Goal: Transaction & Acquisition: Purchase product/service

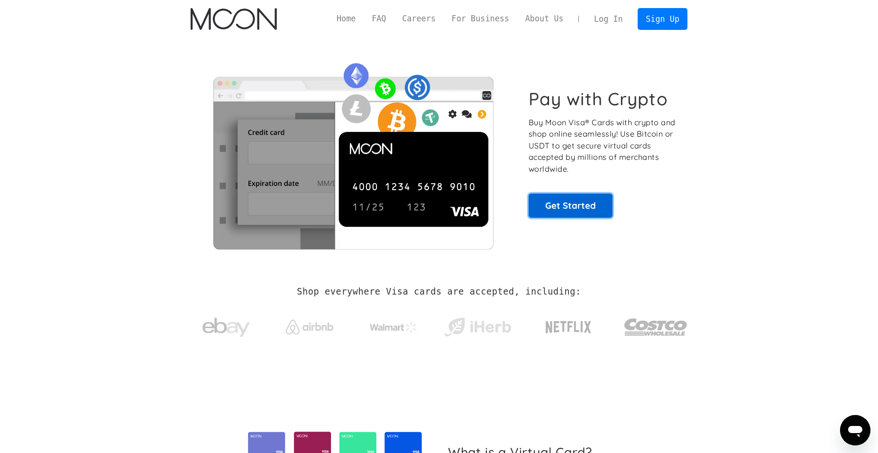
click at [578, 203] on link "Get Started" at bounding box center [571, 205] width 84 height 24
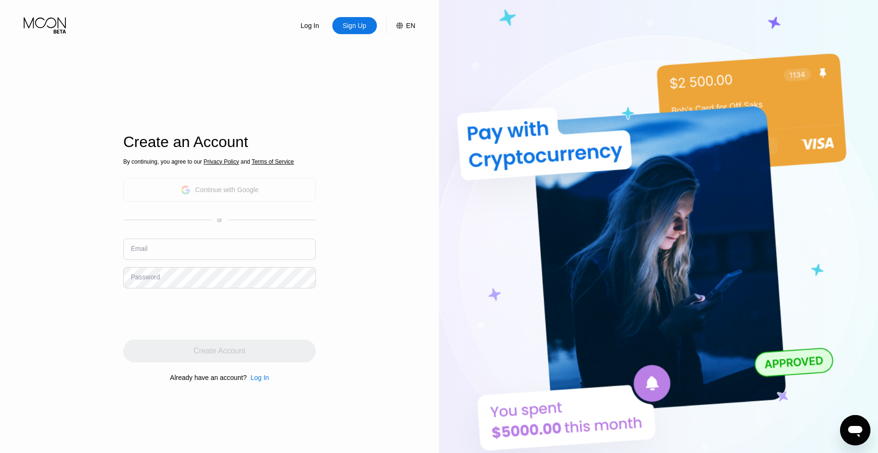
click at [253, 195] on div "Continue with Google" at bounding box center [220, 190] width 78 height 15
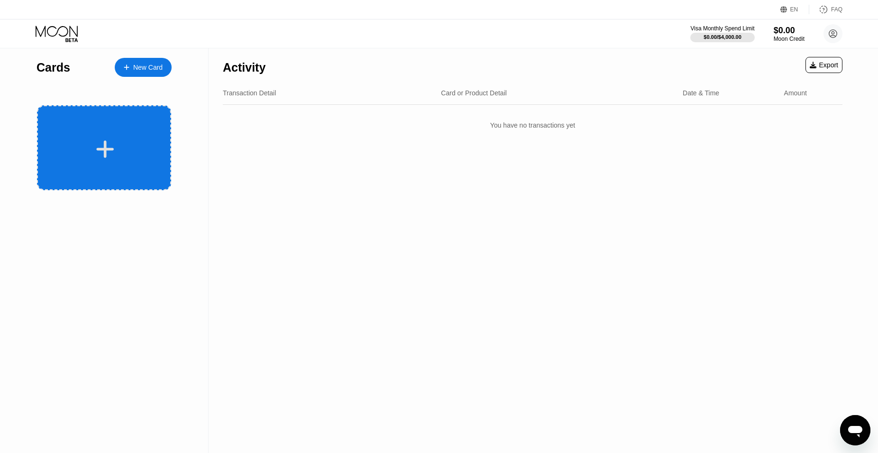
click at [120, 144] on div at bounding box center [105, 148] width 118 height 21
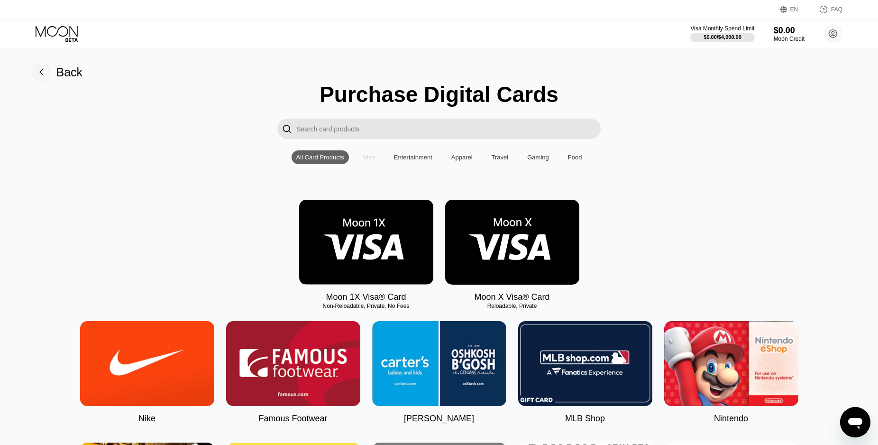
click at [367, 161] on div "Visa" at bounding box center [369, 157] width 12 height 7
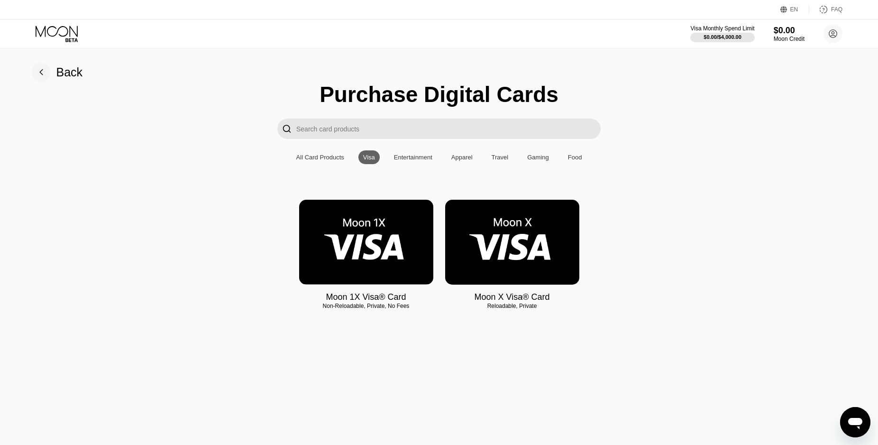
click at [331, 161] on div "All Card Products" at bounding box center [320, 157] width 48 height 7
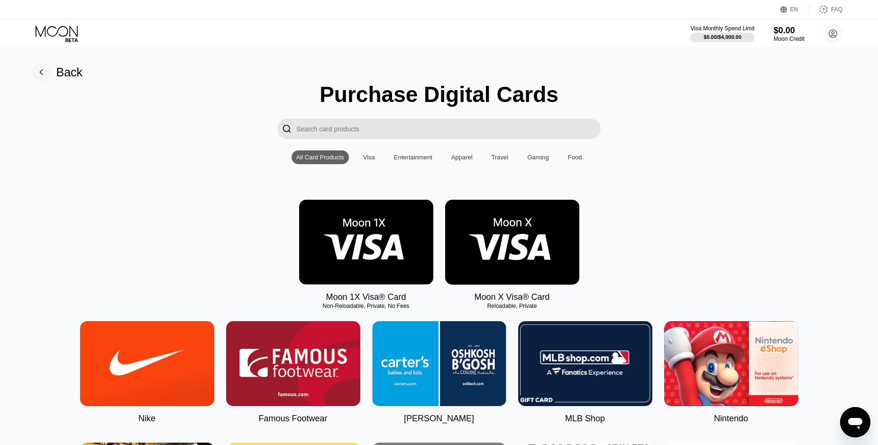
click at [492, 260] on img at bounding box center [512, 242] width 134 height 85
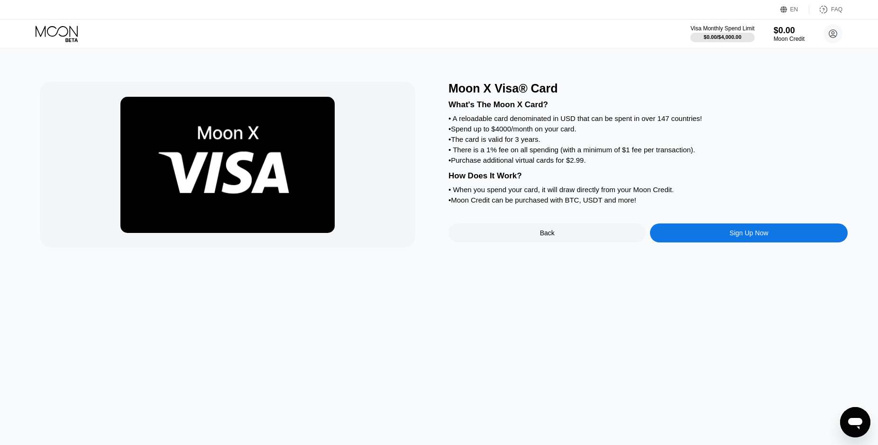
click at [709, 242] on div "Sign Up Now" at bounding box center [748, 232] width 197 height 19
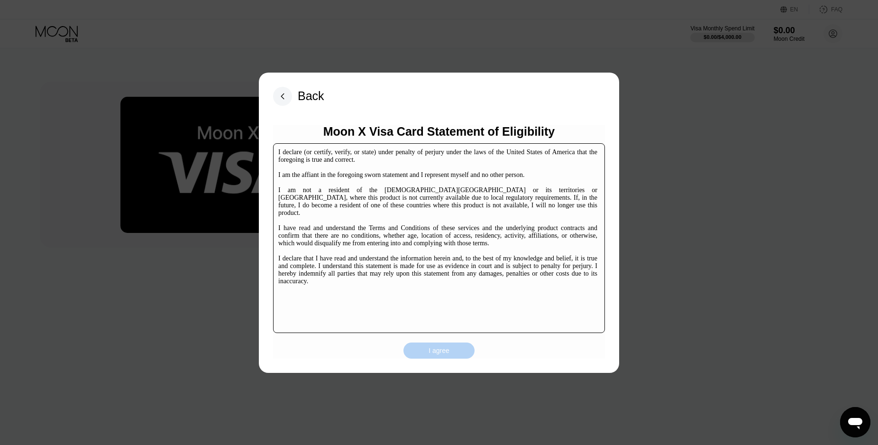
click at [430, 352] on div "I agree" at bounding box center [439, 350] width 21 height 9
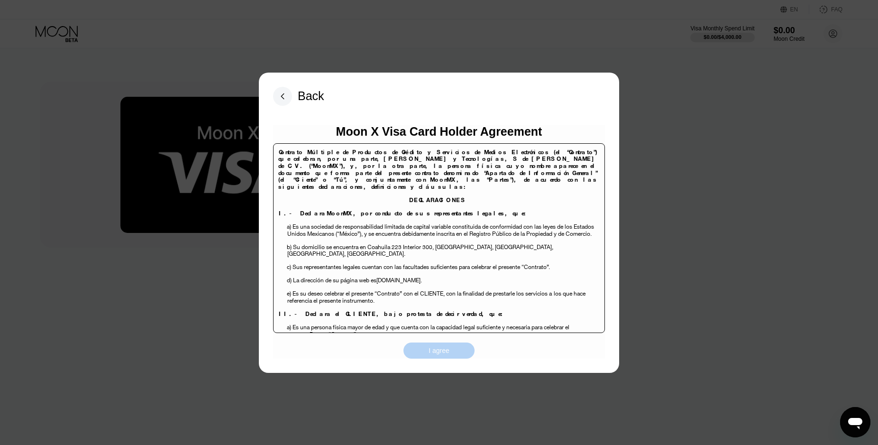
click at [442, 351] on div "I agree" at bounding box center [439, 350] width 21 height 9
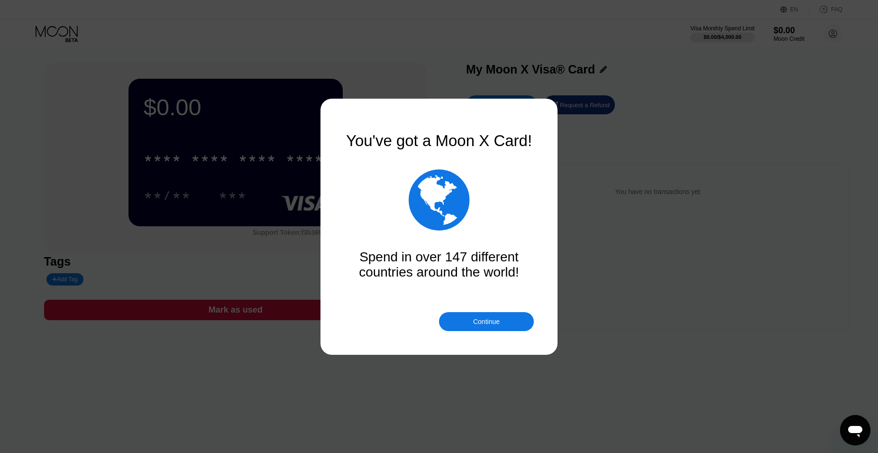
click at [479, 326] on div "Continue" at bounding box center [486, 321] width 95 height 19
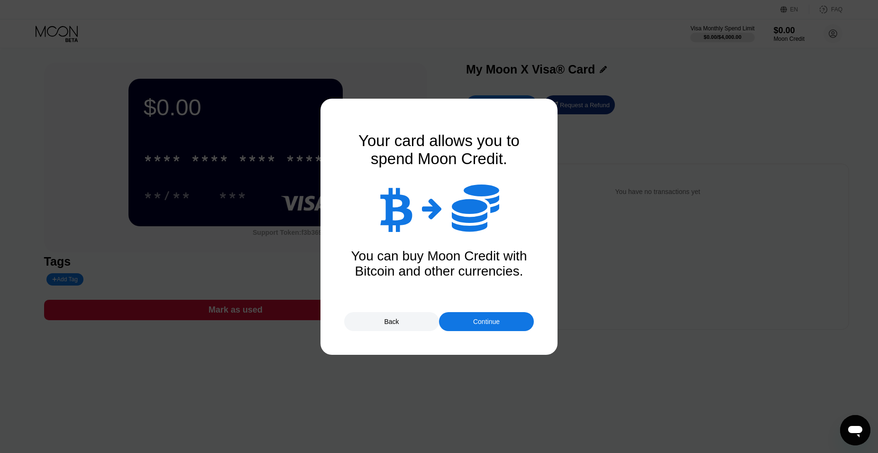
click at [488, 325] on div "Continue" at bounding box center [486, 322] width 27 height 8
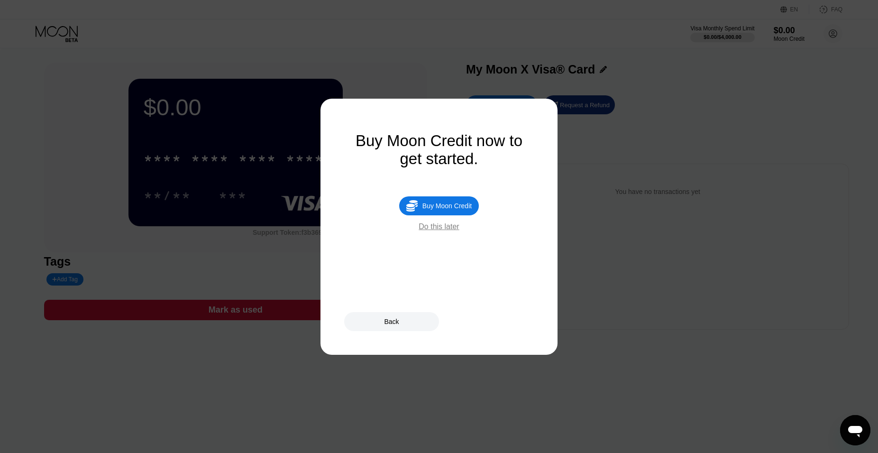
click at [444, 239] on div "Buy Moon Credit now to get started.  Buy Moon Credit Do this later" at bounding box center [439, 227] width 190 height 190
click at [442, 231] on div "Do this later" at bounding box center [439, 226] width 40 height 9
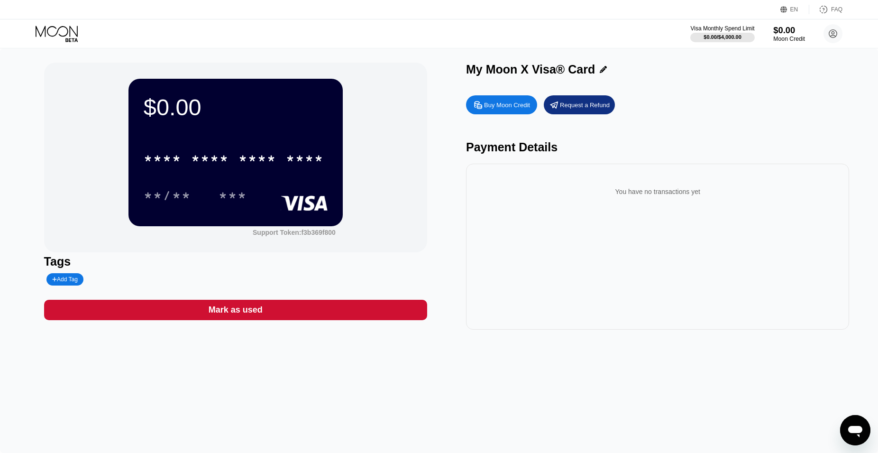
click at [782, 31] on div "$0.00" at bounding box center [789, 30] width 32 height 10
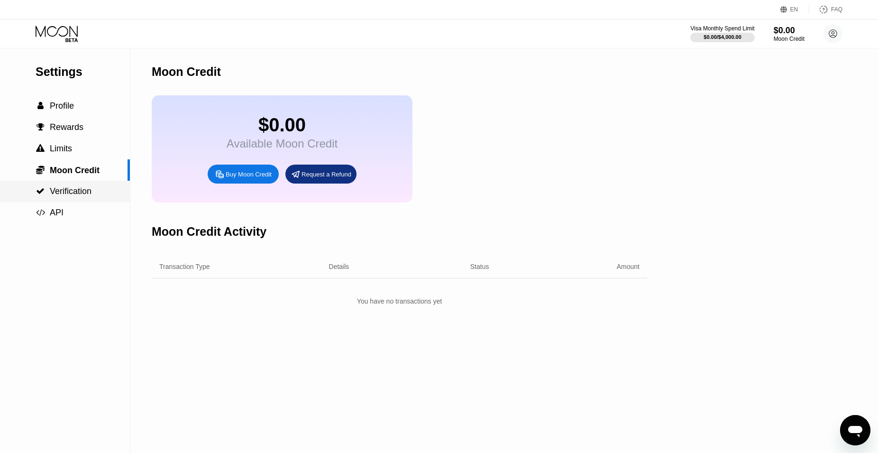
click at [62, 196] on span "Verification" at bounding box center [71, 190] width 42 height 9
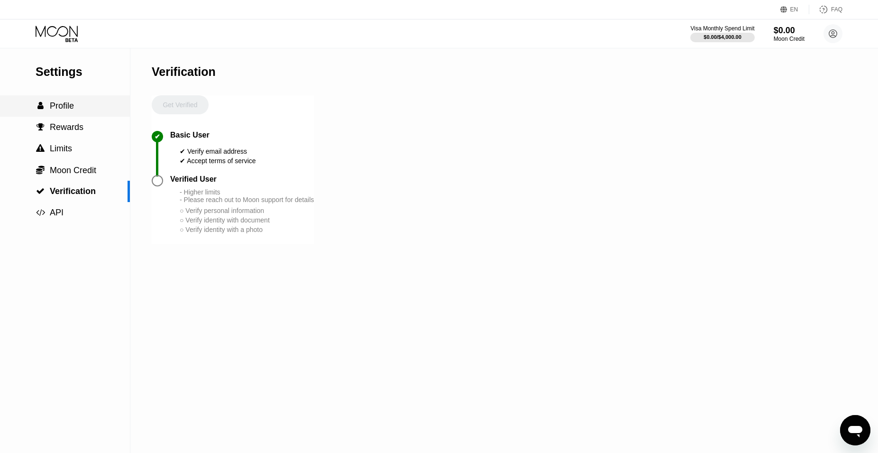
click at [66, 109] on span "Profile" at bounding box center [62, 105] width 24 height 9
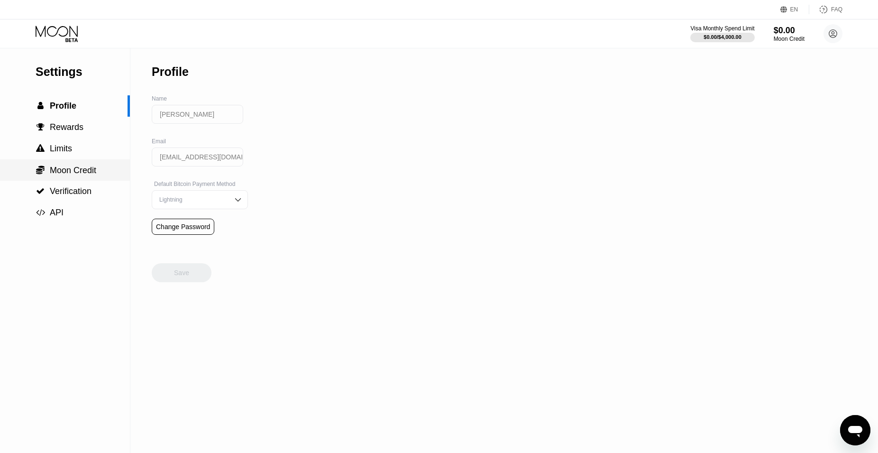
click at [76, 171] on span "Moon Credit" at bounding box center [73, 170] width 46 height 9
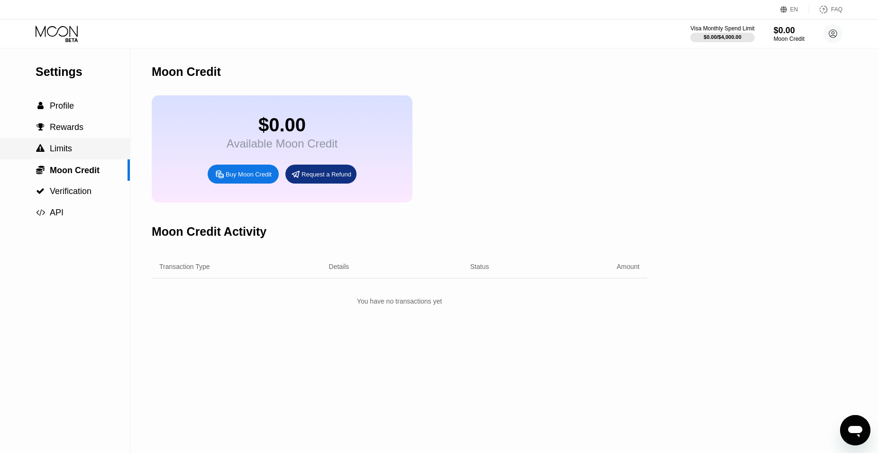
click at [63, 153] on span "Limits" at bounding box center [61, 148] width 22 height 9
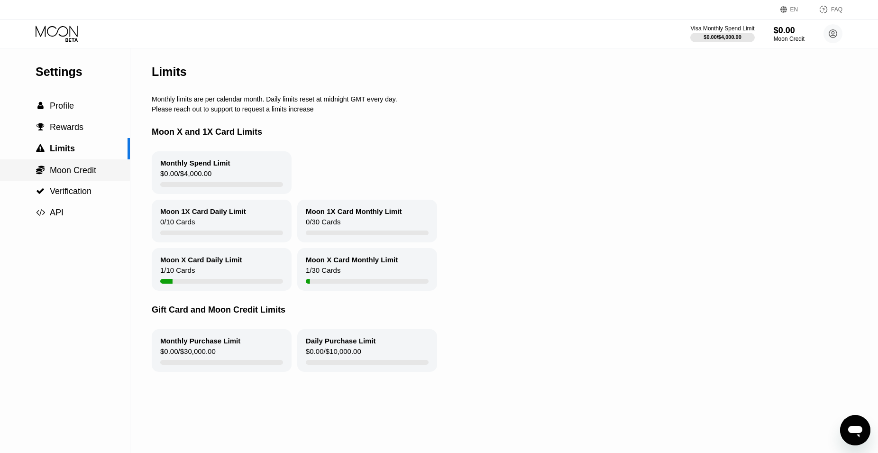
click at [67, 172] on span "Moon Credit" at bounding box center [73, 170] width 46 height 9
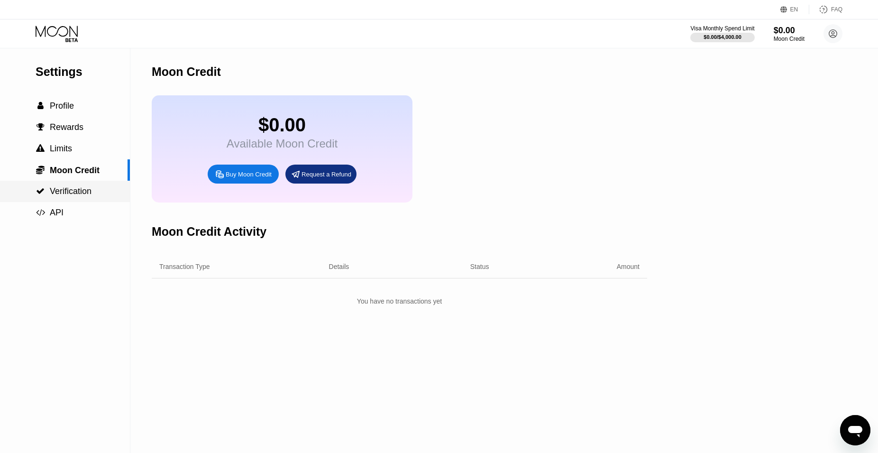
click at [91, 190] on span "Verification" at bounding box center [71, 190] width 42 height 9
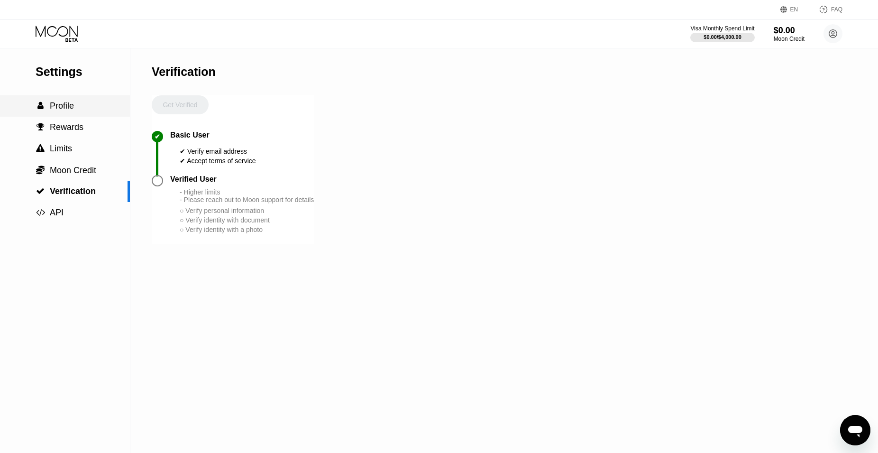
click at [59, 109] on span "Profile" at bounding box center [62, 105] width 24 height 9
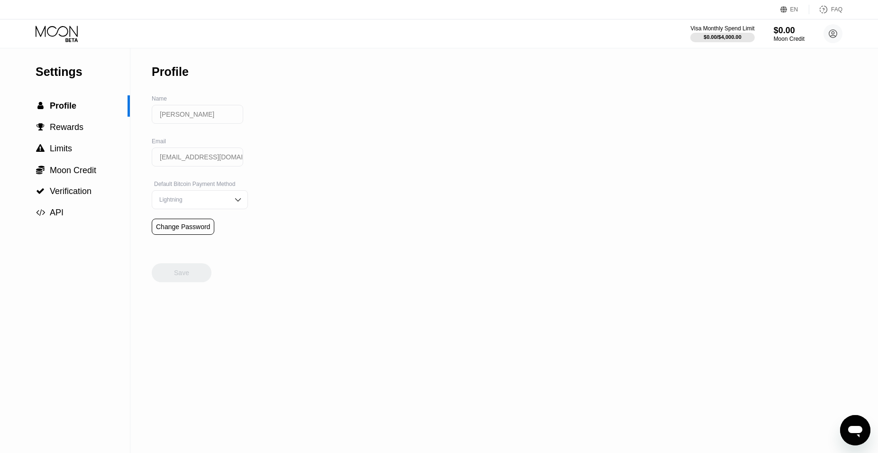
click at [65, 76] on div "Settings" at bounding box center [83, 72] width 94 height 14
click at [50, 32] on icon at bounding box center [58, 34] width 44 height 17
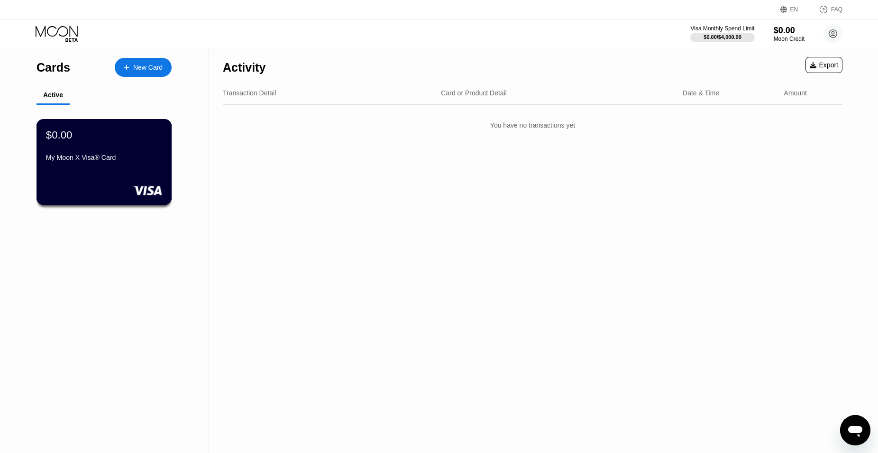
click at [90, 161] on div "My Moon X Visa® Card" at bounding box center [104, 158] width 116 height 8
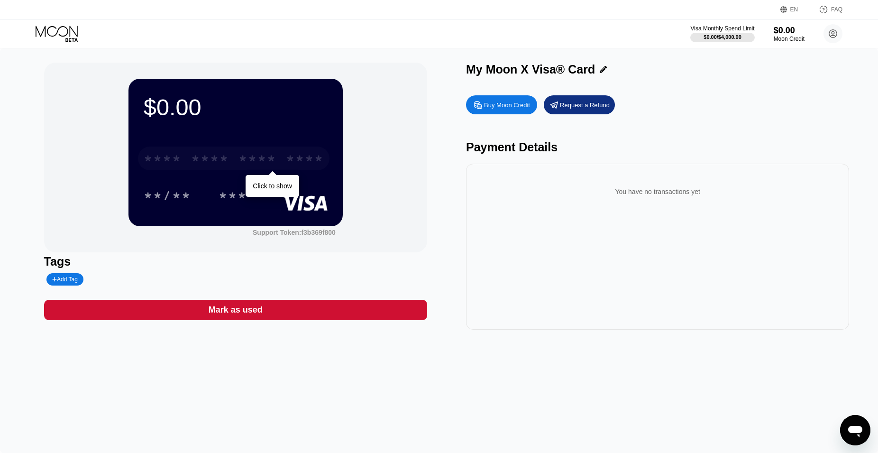
click at [260, 160] on div "* * * *" at bounding box center [258, 159] width 38 height 15
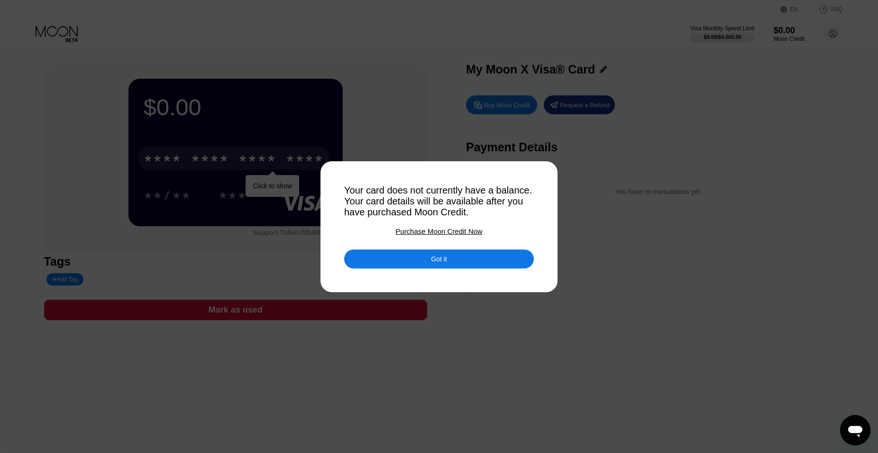
click at [419, 260] on div "Got it" at bounding box center [439, 258] width 190 height 19
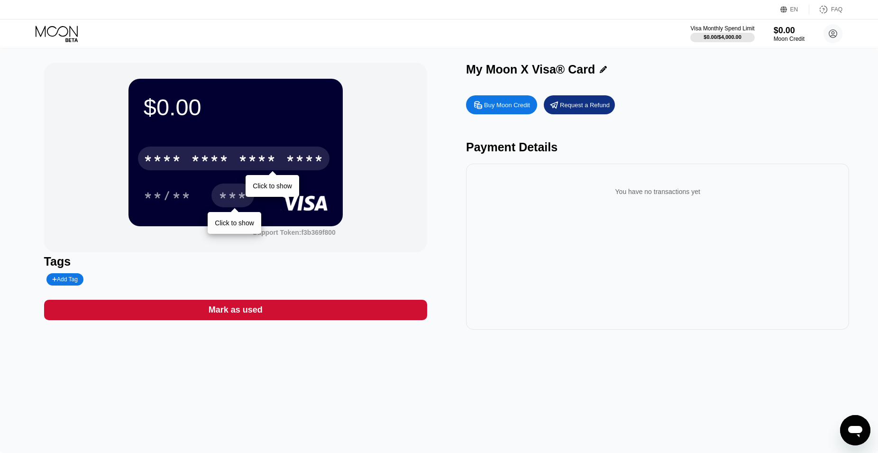
click at [230, 195] on div "***" at bounding box center [233, 196] width 28 height 15
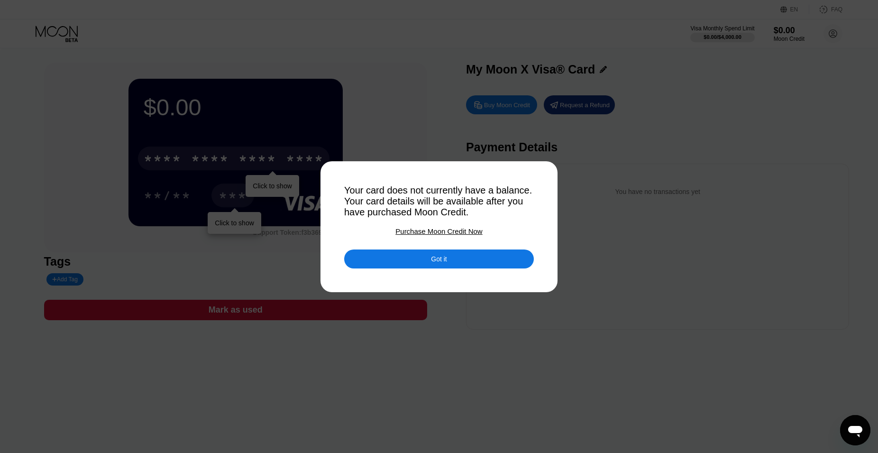
click at [424, 234] on div "Purchase Moon Credit Now" at bounding box center [439, 231] width 87 height 8
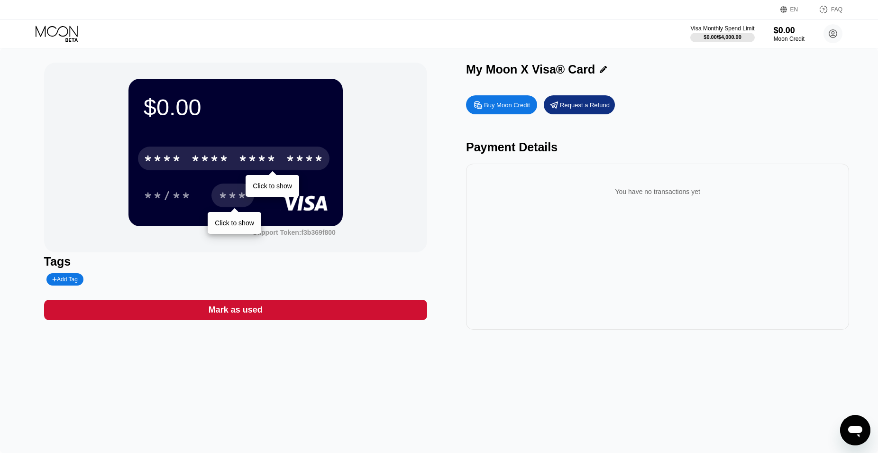
type input "0"
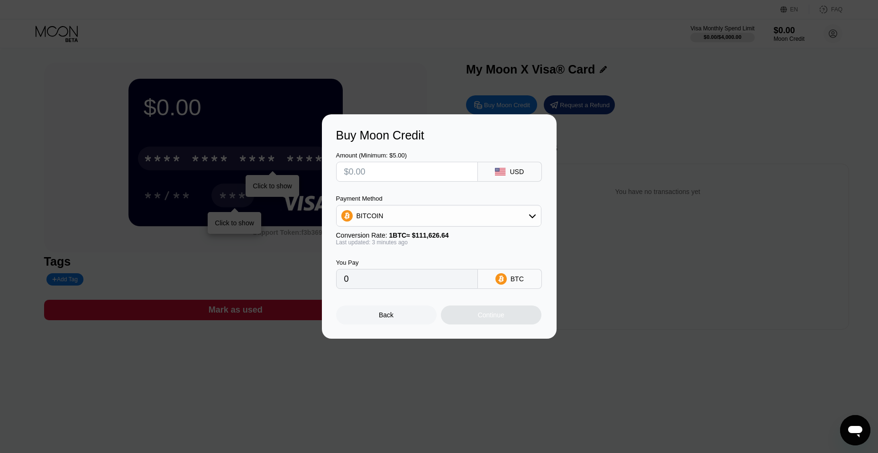
click at [450, 219] on div "BITCOIN" at bounding box center [439, 215] width 204 height 19
click at [401, 261] on span "USDT on TRON" at bounding box center [383, 263] width 48 height 8
type input "0.00"
click at [365, 176] on input "text" at bounding box center [407, 171] width 126 height 19
type input "$6"
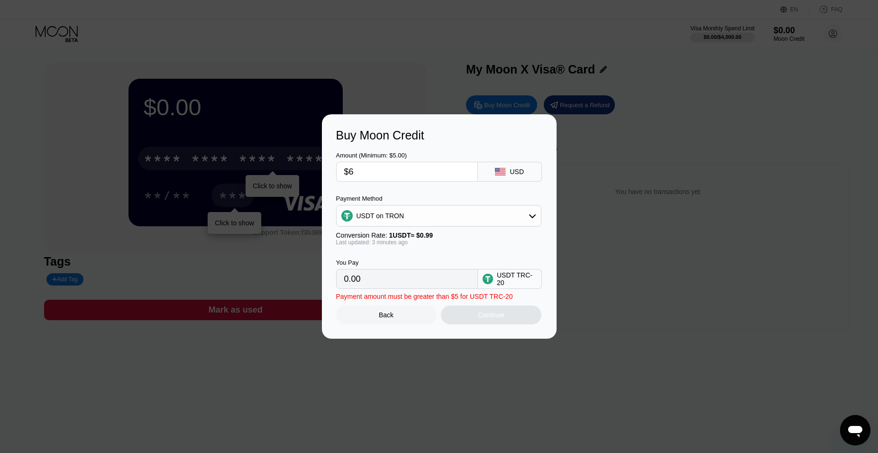
type input "6.06"
type input "$6"
click at [470, 323] on div "Continue" at bounding box center [491, 314] width 101 height 19
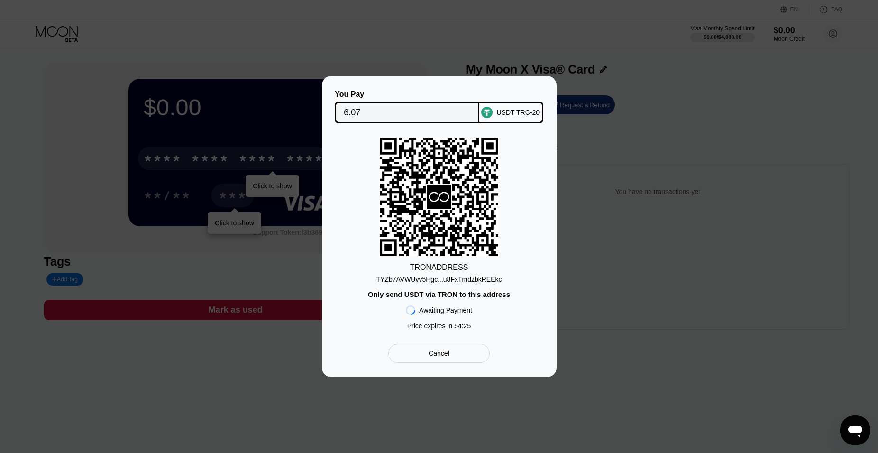
click at [700, 90] on div "You Pay 6.07 USDT TRC-20 TRON ADDRESS TYZb7AVWUvv5Hgc...u8FxTmdzbkREEkc Only se…" at bounding box center [439, 226] width 878 height 301
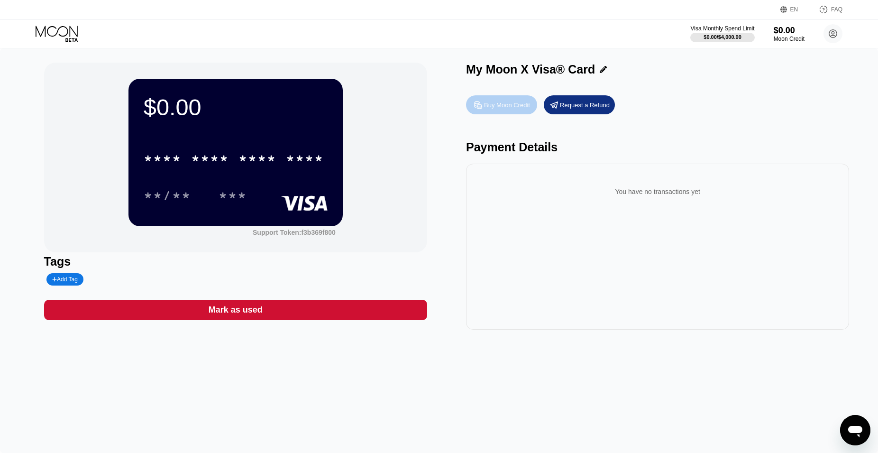
click at [500, 112] on div "Buy Moon Credit" at bounding box center [501, 104] width 71 height 19
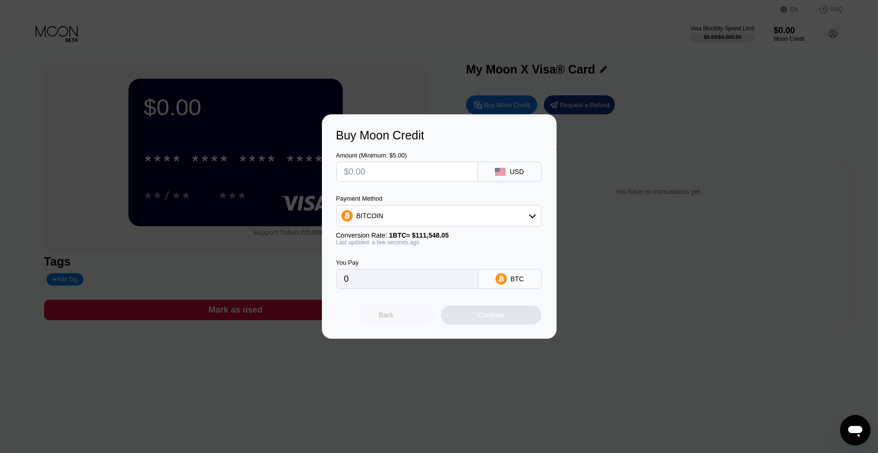
click at [396, 323] on div "Back" at bounding box center [386, 314] width 101 height 19
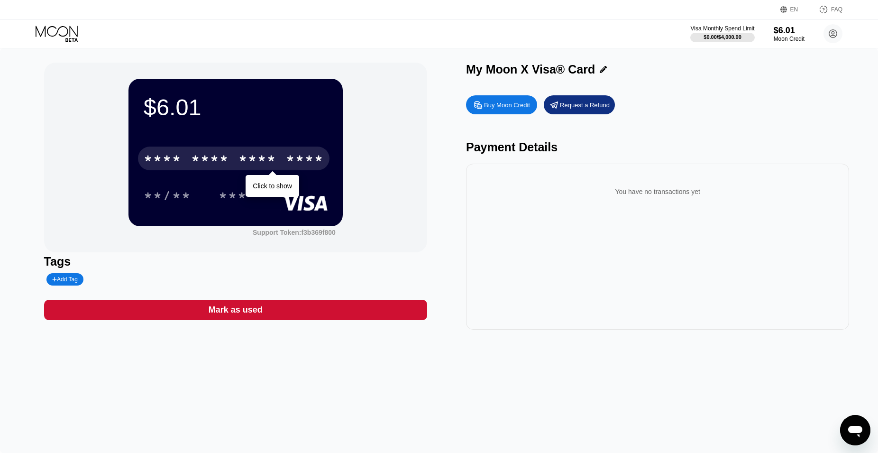
click at [175, 160] on div "* * * *" at bounding box center [163, 159] width 38 height 15
click at [257, 159] on div "* * * *" at bounding box center [258, 159] width 38 height 15
click at [243, 166] on div "2544" at bounding box center [258, 159] width 38 height 15
click at [243, 166] on div "* * * *" at bounding box center [258, 159] width 38 height 15
click at [228, 165] on div "6500" at bounding box center [210, 159] width 38 height 15
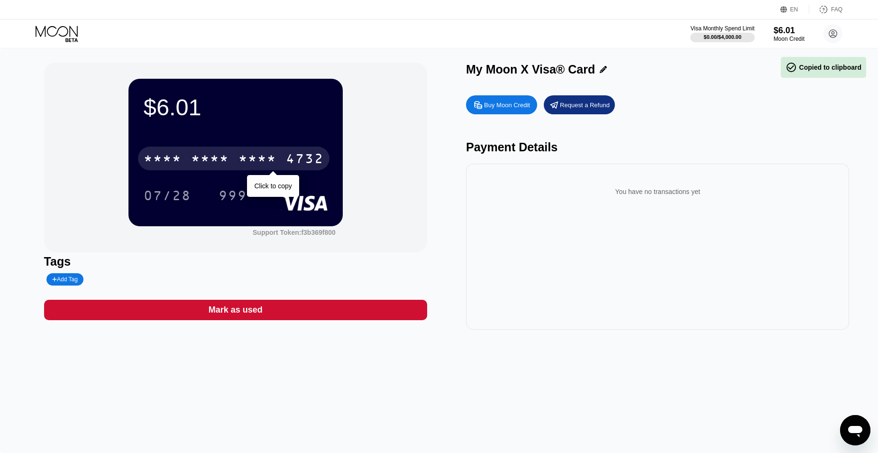
click at [228, 165] on div "* * * *" at bounding box center [210, 159] width 38 height 15
click at [239, 163] on div "* * * *" at bounding box center [258, 159] width 38 height 15
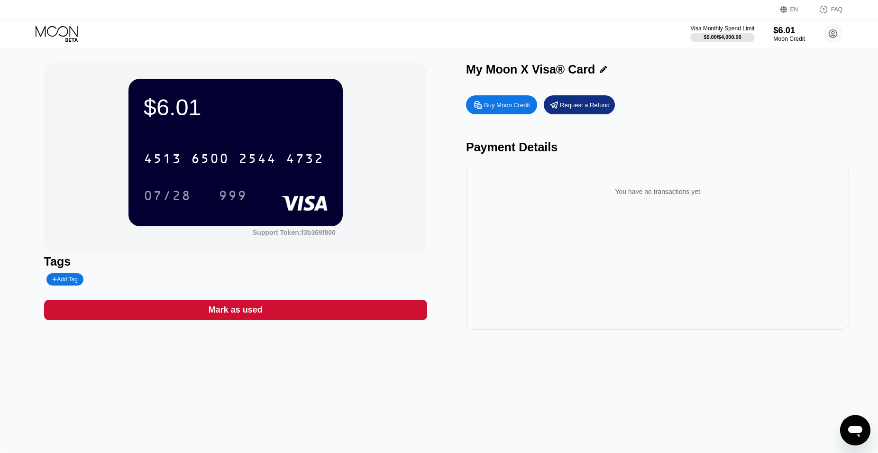
click at [785, 34] on div "$6.01" at bounding box center [789, 30] width 32 height 10
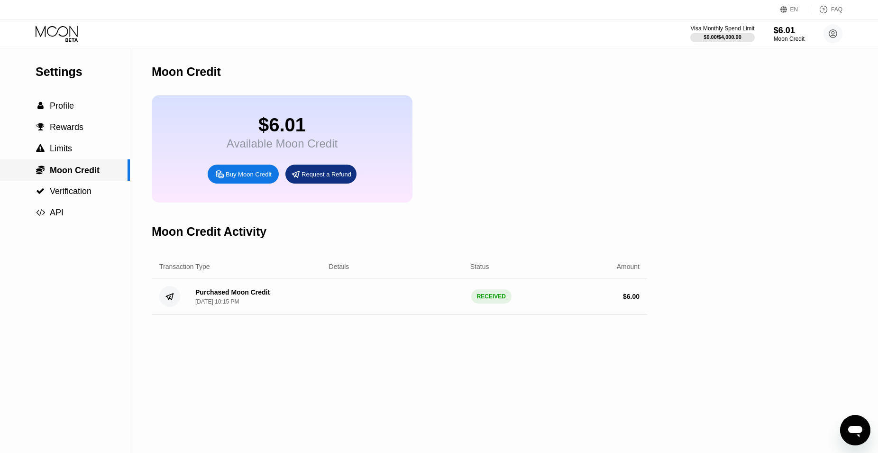
click at [72, 175] on span "Moon Credit" at bounding box center [75, 170] width 50 height 9
click at [92, 175] on span "Moon Credit" at bounding box center [75, 170] width 50 height 9
click at [57, 32] on icon at bounding box center [57, 31] width 42 height 11
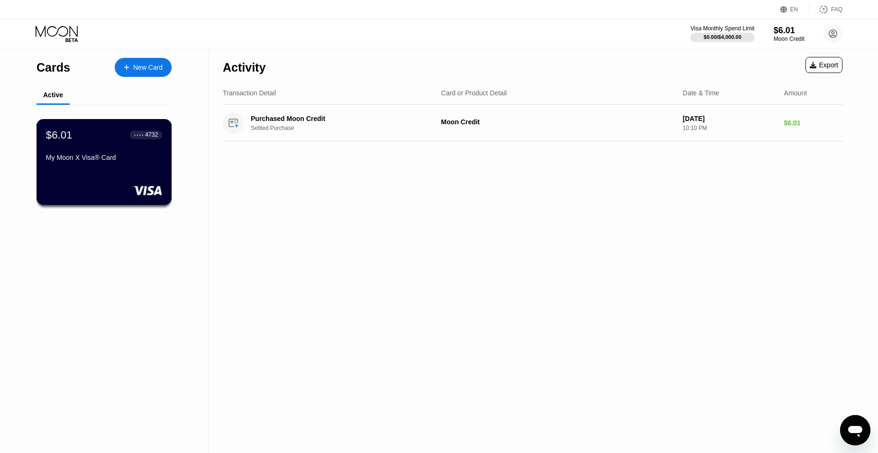
click at [109, 161] on div "My Moon X Visa® Card" at bounding box center [104, 158] width 116 height 8
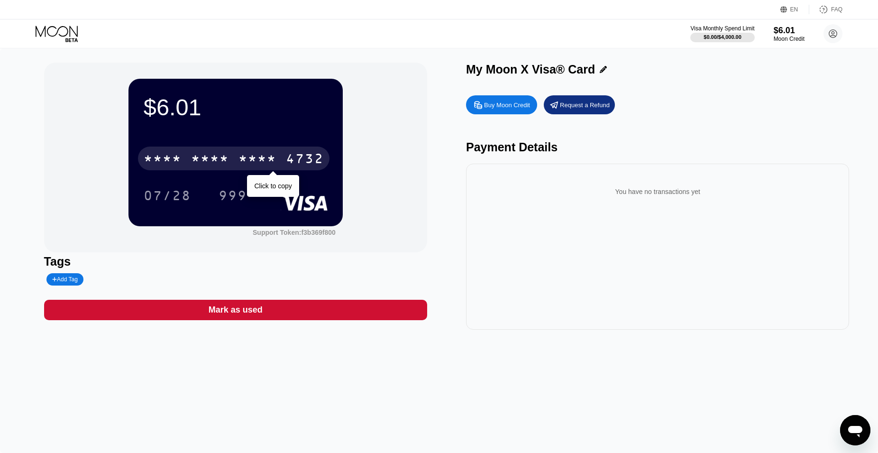
click at [199, 164] on div "* * * *" at bounding box center [210, 159] width 38 height 15
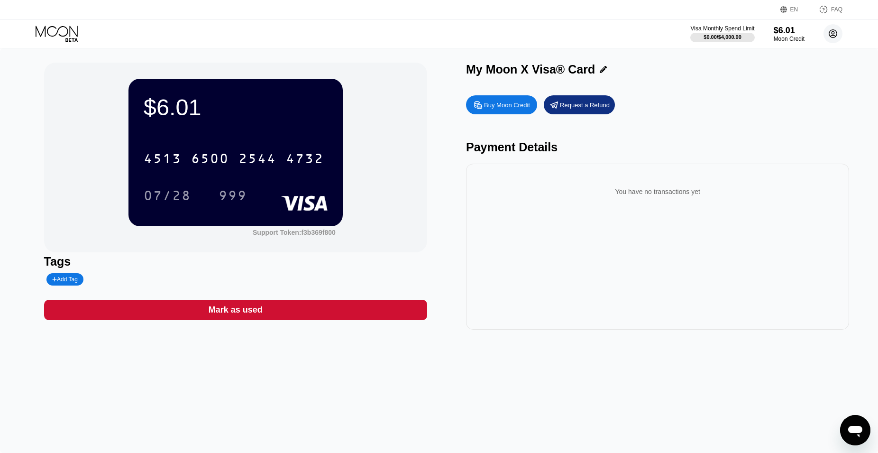
click at [835, 30] on icon at bounding box center [833, 34] width 8 height 8
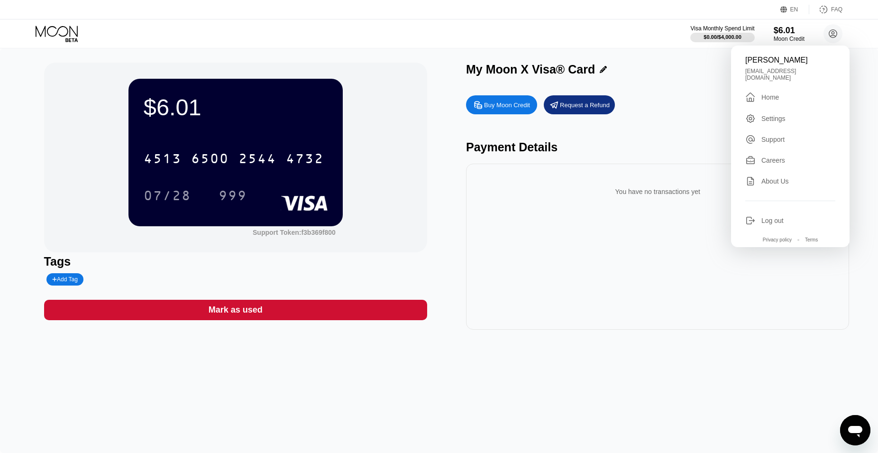
click at [777, 64] on div "[PERSON_NAME]" at bounding box center [791, 60] width 90 height 9
click at [766, 115] on div "Settings" at bounding box center [774, 119] width 24 height 8
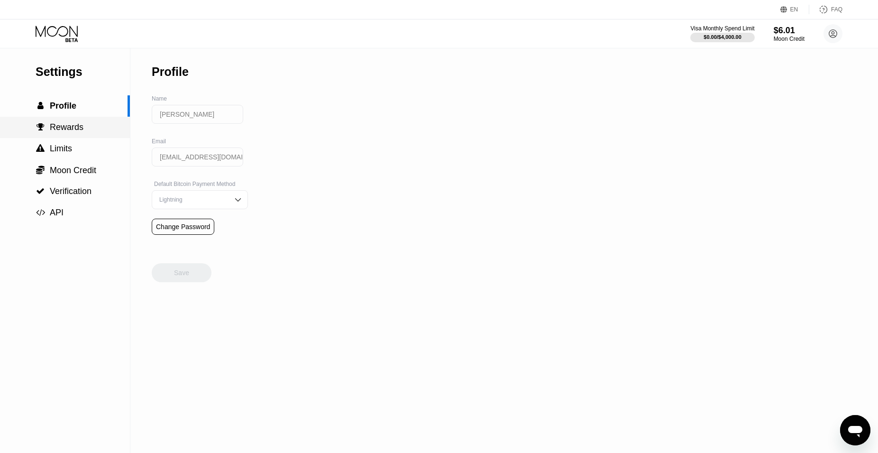
click at [78, 136] on div " Rewards" at bounding box center [65, 127] width 130 height 21
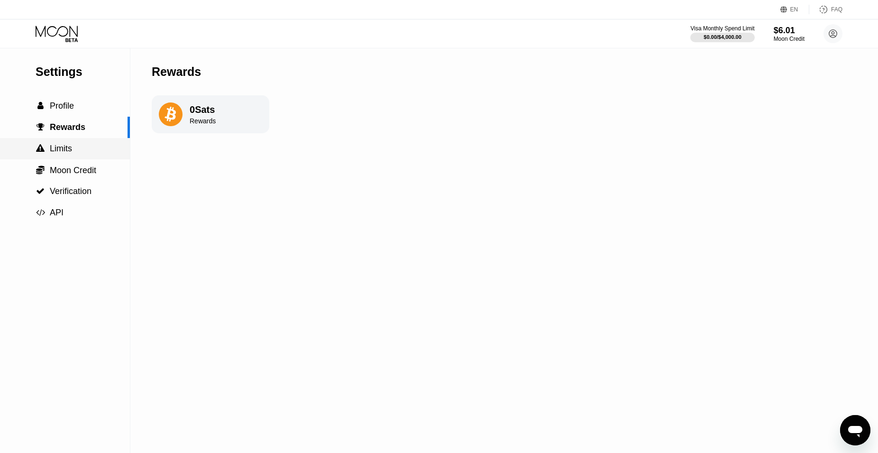
click at [72, 150] on span "Limits" at bounding box center [61, 148] width 22 height 9
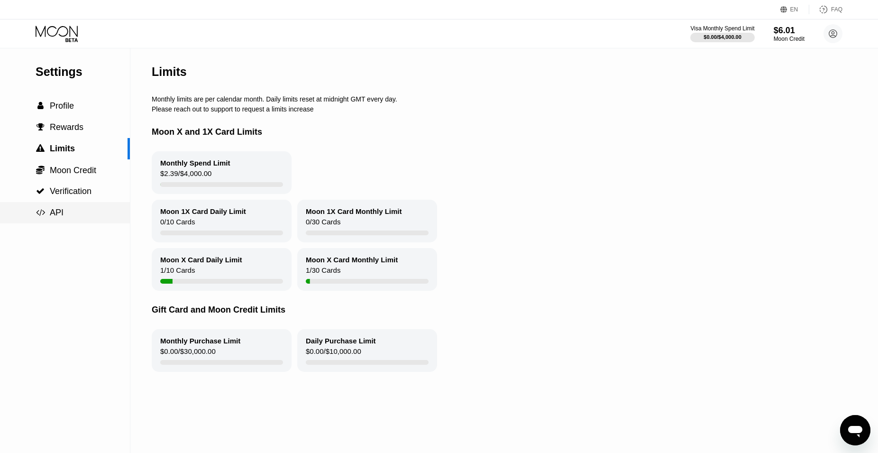
click at [65, 216] on div " API" at bounding box center [65, 213] width 130 height 10
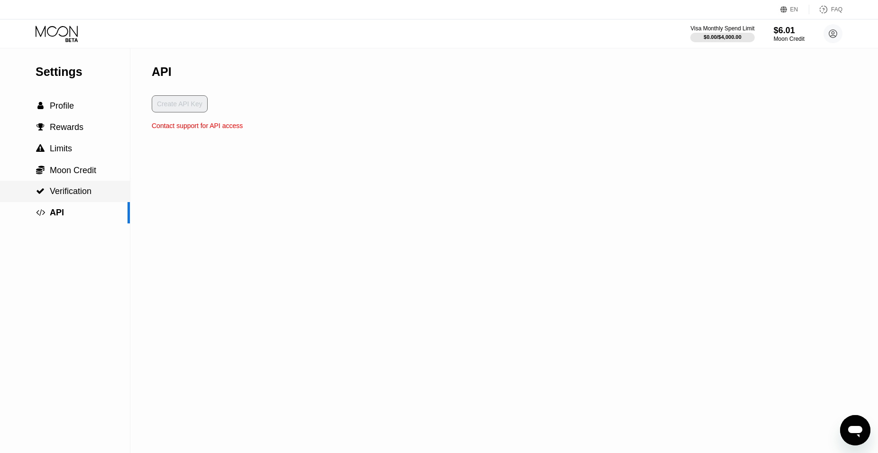
click at [73, 192] on span "Verification" at bounding box center [71, 190] width 42 height 9
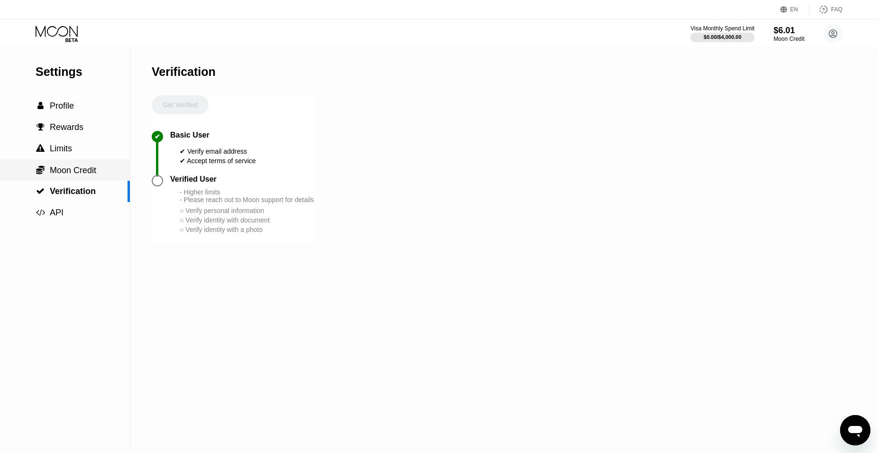
click at [70, 179] on div " Moon Credit" at bounding box center [65, 169] width 130 height 21
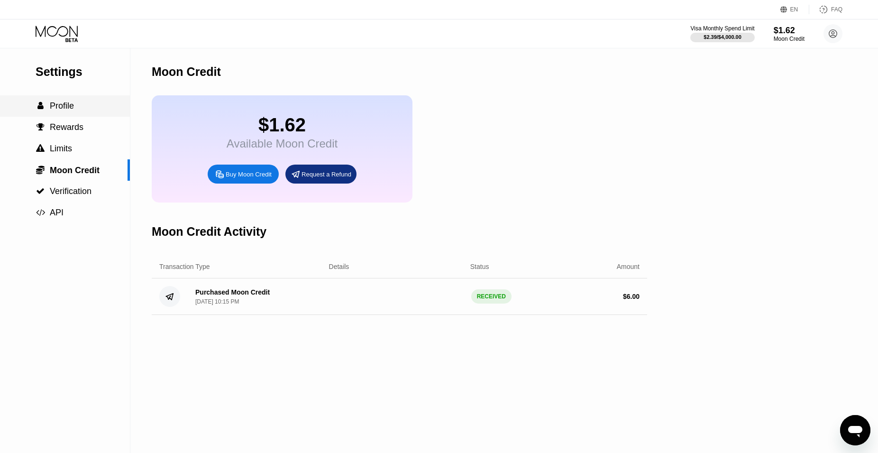
click at [62, 109] on span "Profile" at bounding box center [62, 105] width 24 height 9
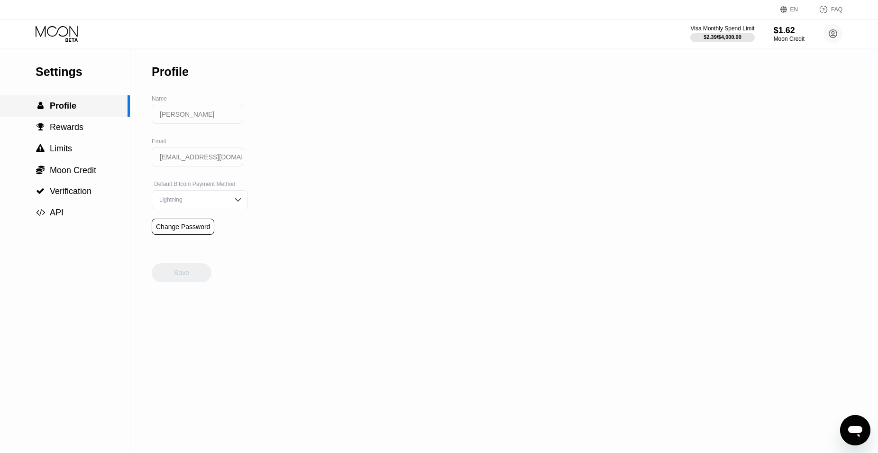
click at [62, 108] on span "Profile" at bounding box center [63, 105] width 27 height 9
click at [790, 37] on div "Moon Credit" at bounding box center [789, 39] width 32 height 7
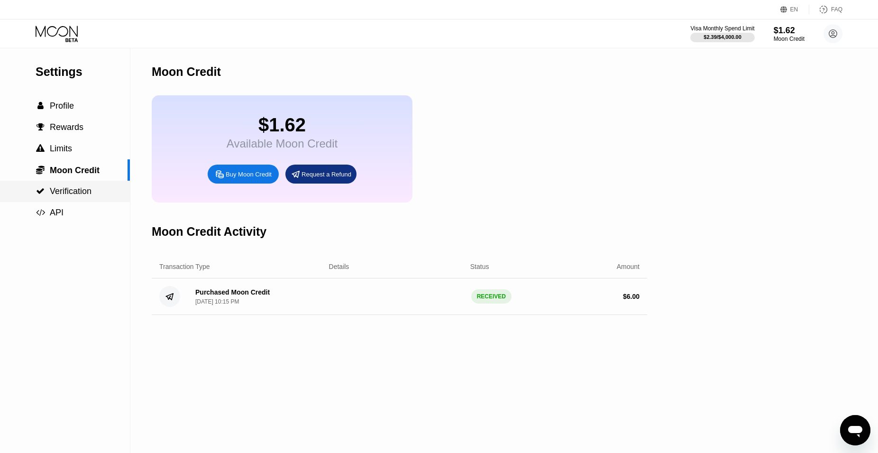
click at [69, 195] on span "Verification" at bounding box center [71, 190] width 42 height 9
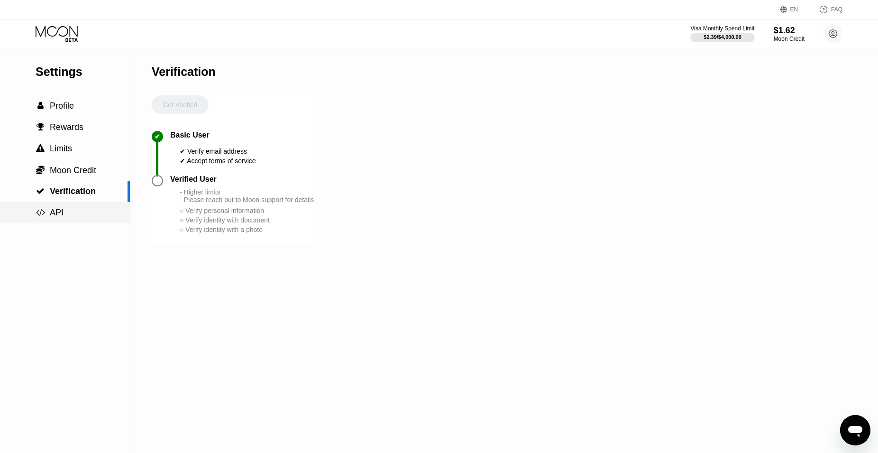
click at [60, 208] on div " API" at bounding box center [65, 212] width 130 height 21
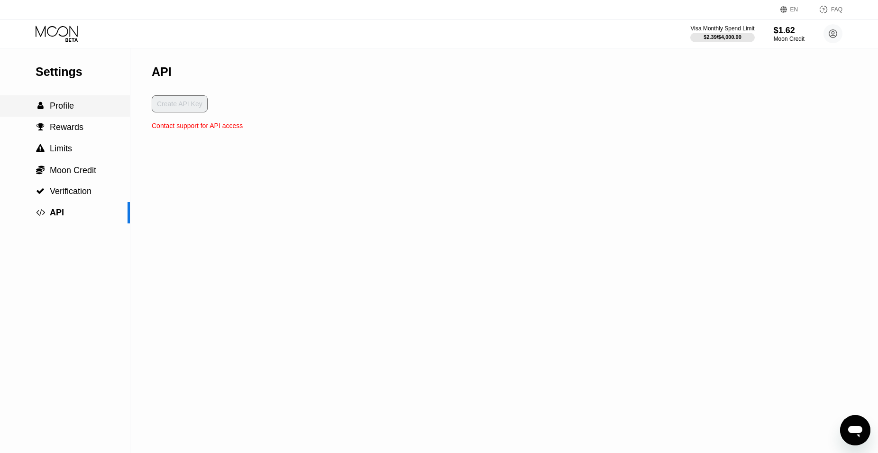
click at [53, 110] on span "Profile" at bounding box center [62, 105] width 24 height 9
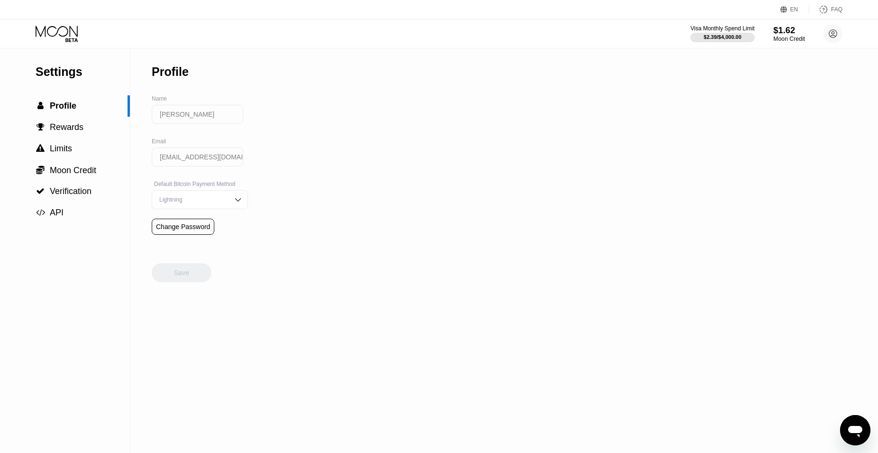
click at [784, 38] on div "Moon Credit" at bounding box center [789, 39] width 32 height 7
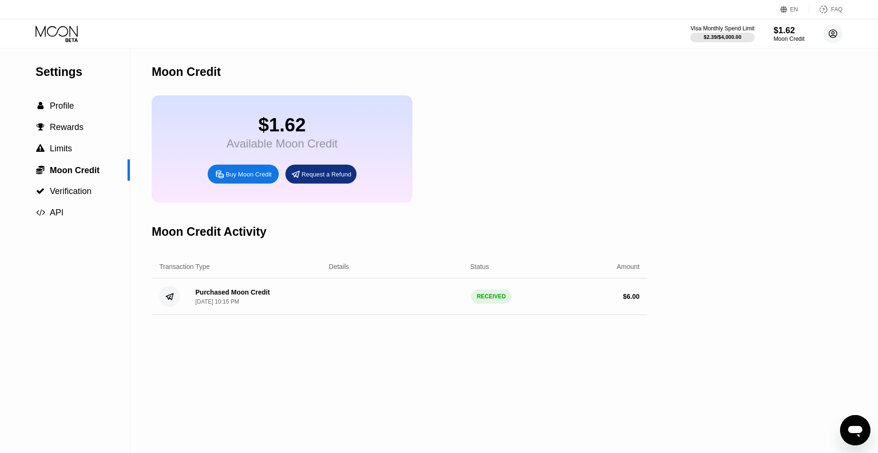
click at [837, 35] on icon at bounding box center [833, 34] width 8 height 8
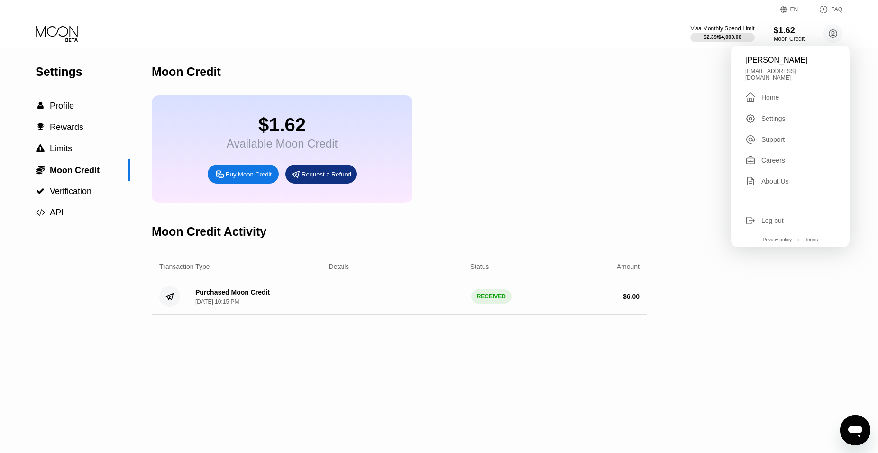
click at [776, 93] on div "Home" at bounding box center [771, 97] width 18 height 8
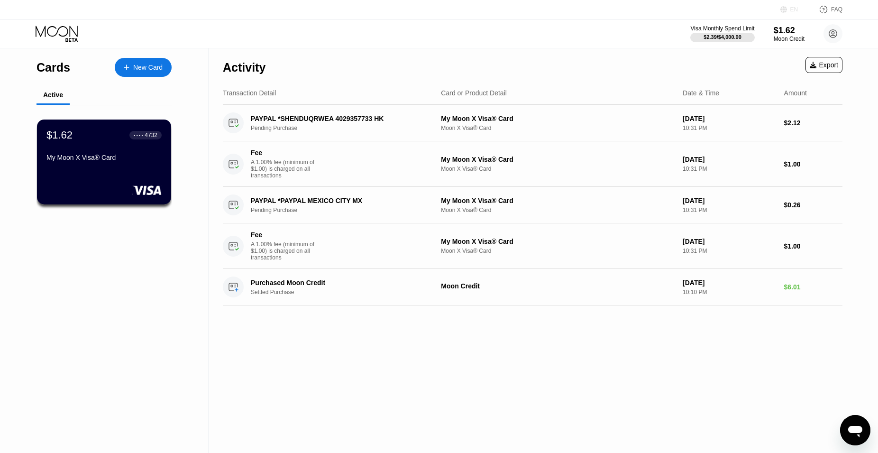
click at [792, 9] on div "EN" at bounding box center [795, 9] width 8 height 7
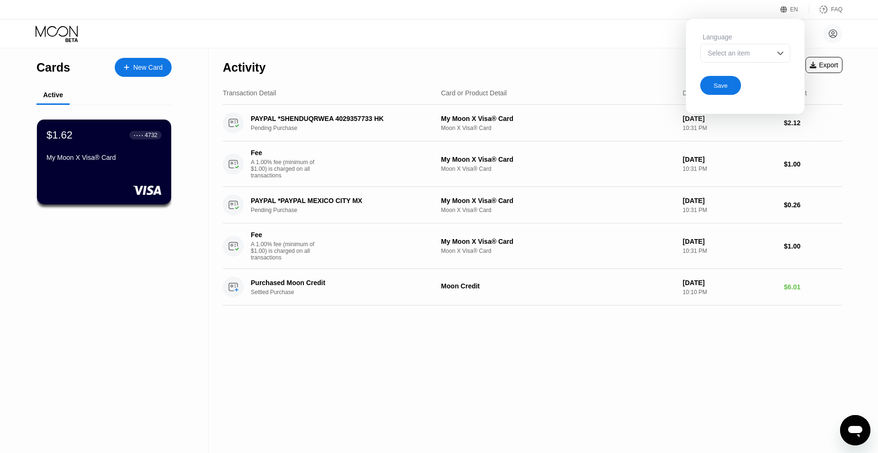
click at [792, 9] on div "EN" at bounding box center [795, 9] width 8 height 7
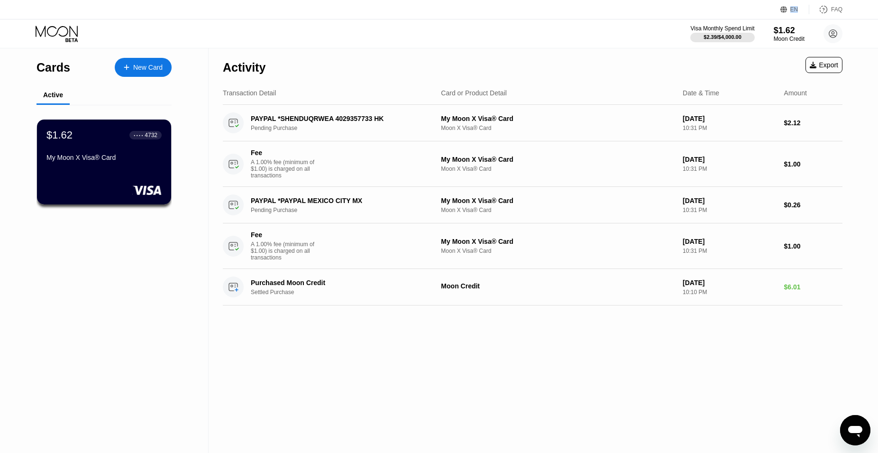
click at [792, 9] on div "EN" at bounding box center [795, 9] width 8 height 7
click at [783, 8] on icon at bounding box center [784, 9] width 7 height 7
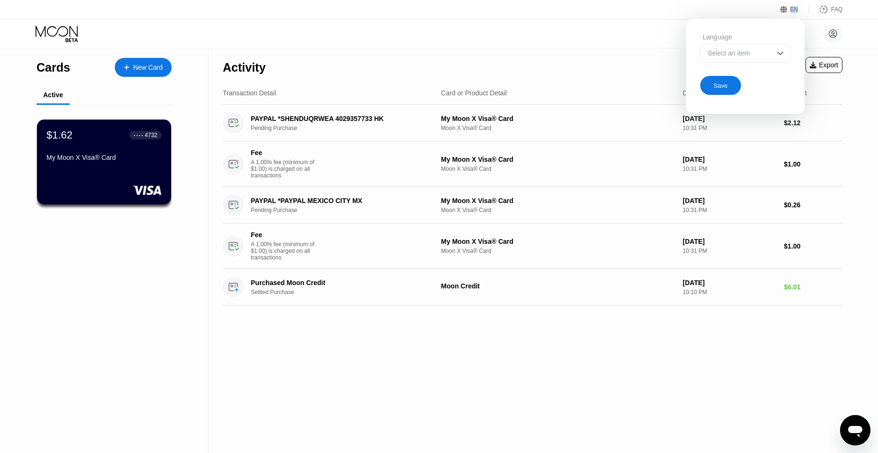
click at [772, 52] on div "Select an item" at bounding box center [745, 53] width 90 height 19
click at [770, 11] on div "EN Language Select an item Save FAQ" at bounding box center [439, 9] width 878 height 19
click at [464, 35] on div "Валера Есеев [EMAIL_ADDRESS][DOMAIN_NAME]  Home Settings Support Careers About…" at bounding box center [439, 33] width 878 height 28
click at [735, 81] on div "Save" at bounding box center [720, 85] width 41 height 19
